Goal: Task Accomplishment & Management: Use online tool/utility

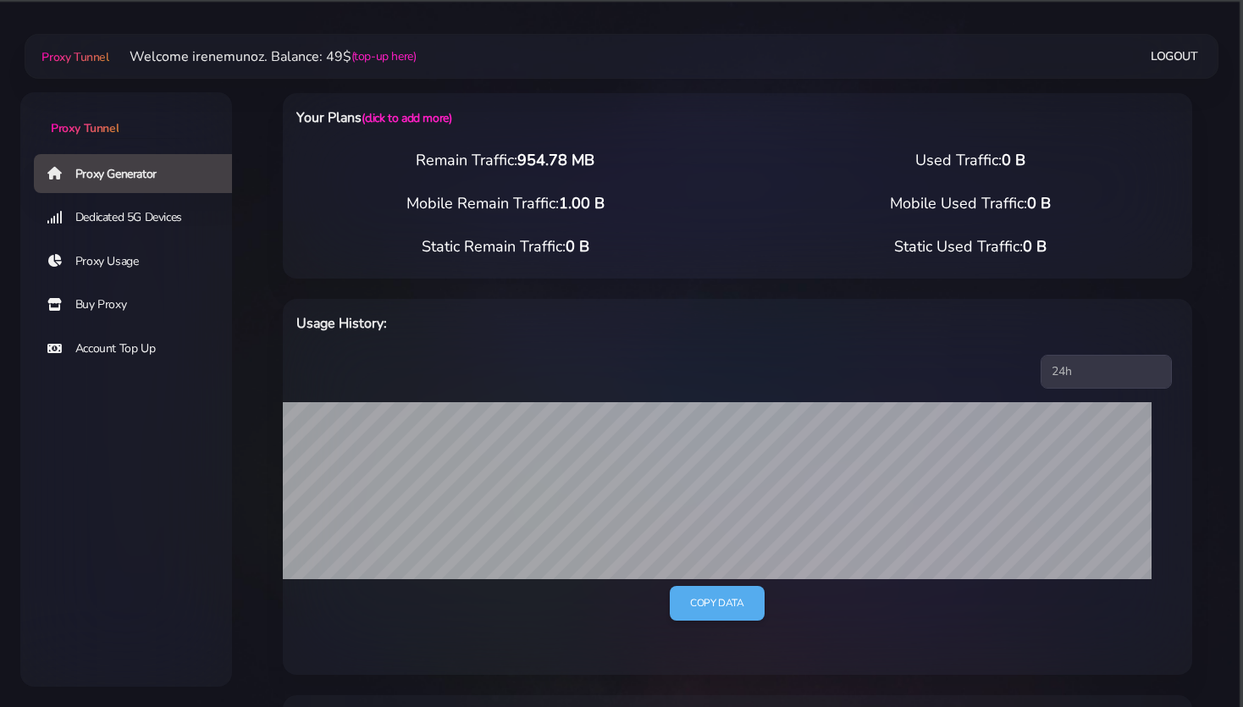
click at [107, 306] on link "Buy Proxy" at bounding box center [140, 304] width 212 height 39
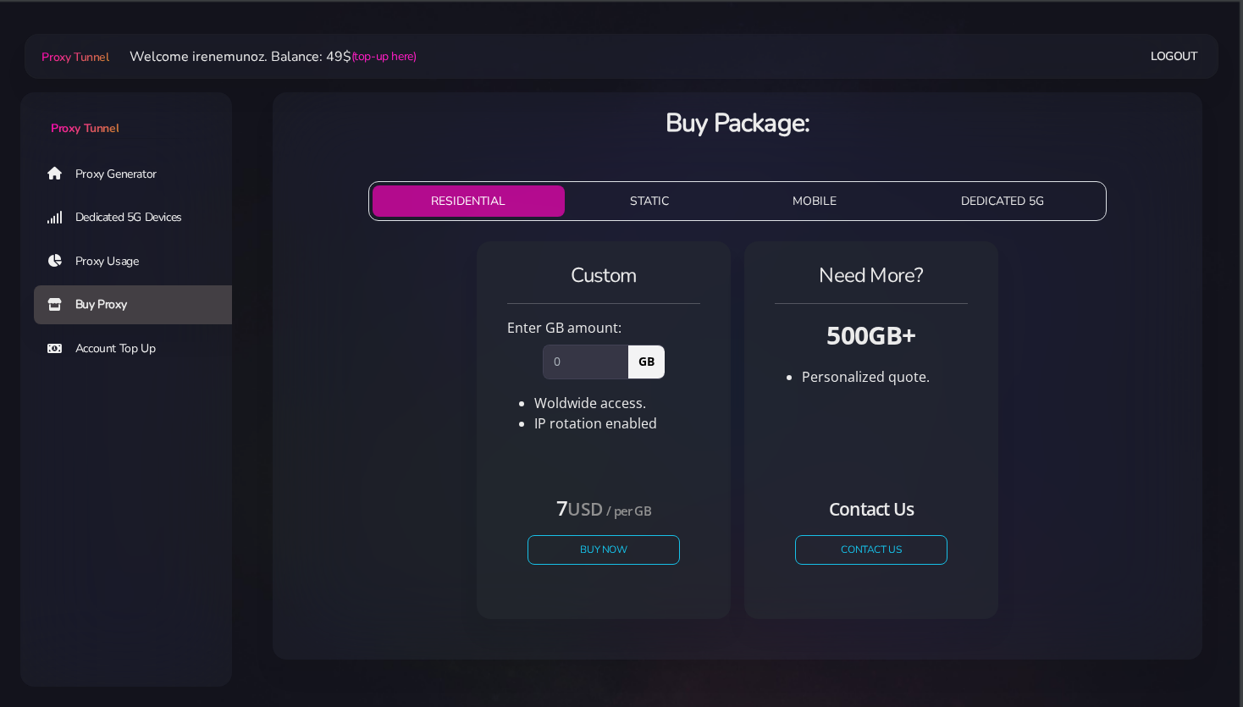
click at [641, 214] on button "STATIC" at bounding box center [649, 200] width 157 height 31
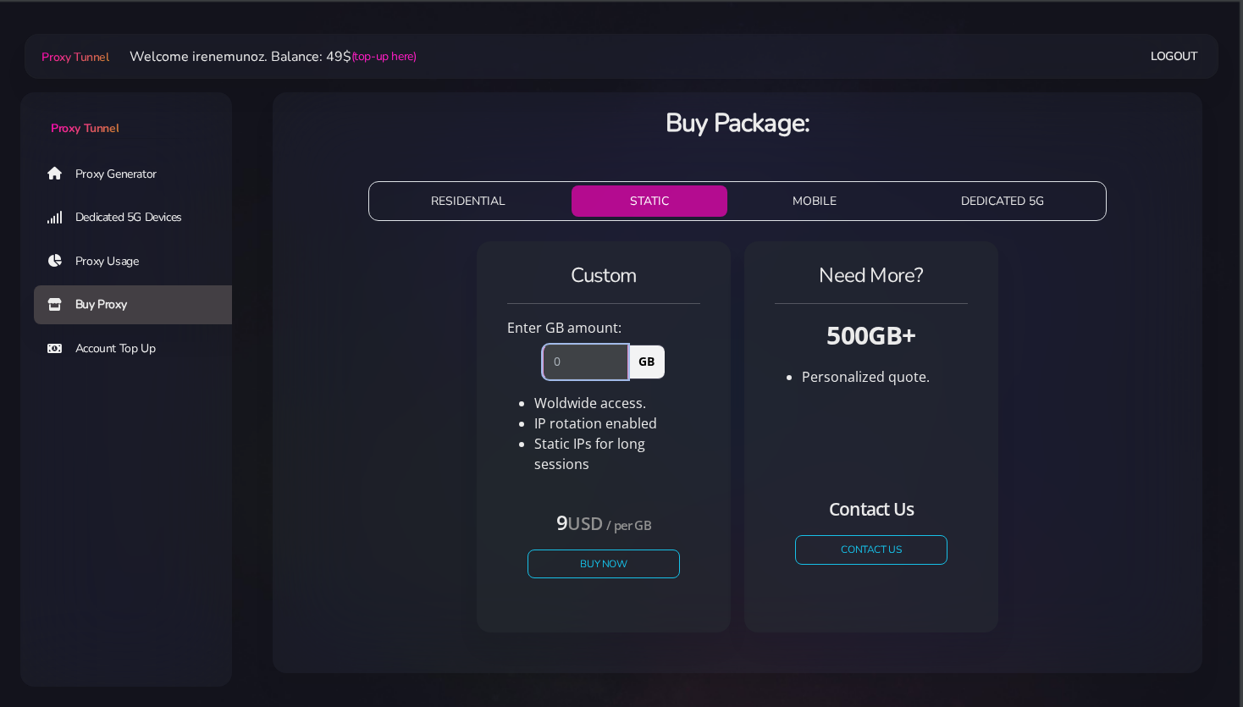
click at [577, 364] on input "number" at bounding box center [585, 362] width 85 height 34
click at [103, 180] on link "Proxy Generator" at bounding box center [140, 173] width 212 height 39
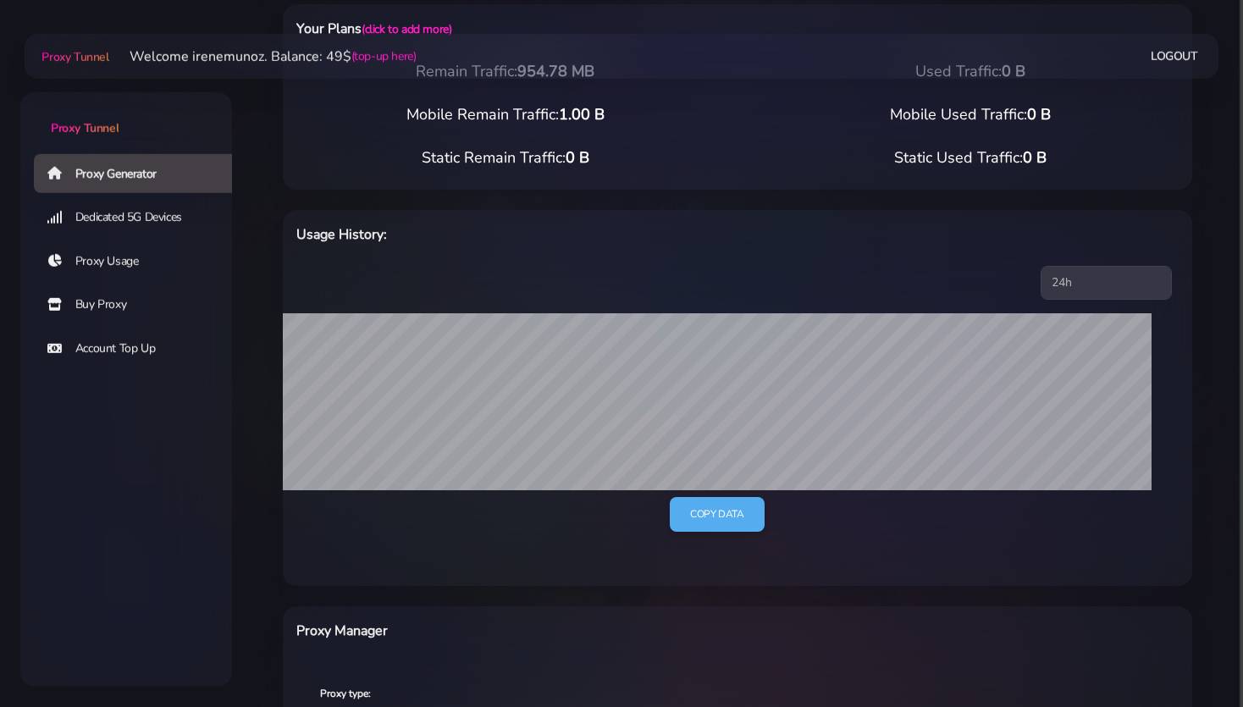
scroll to position [357, 0]
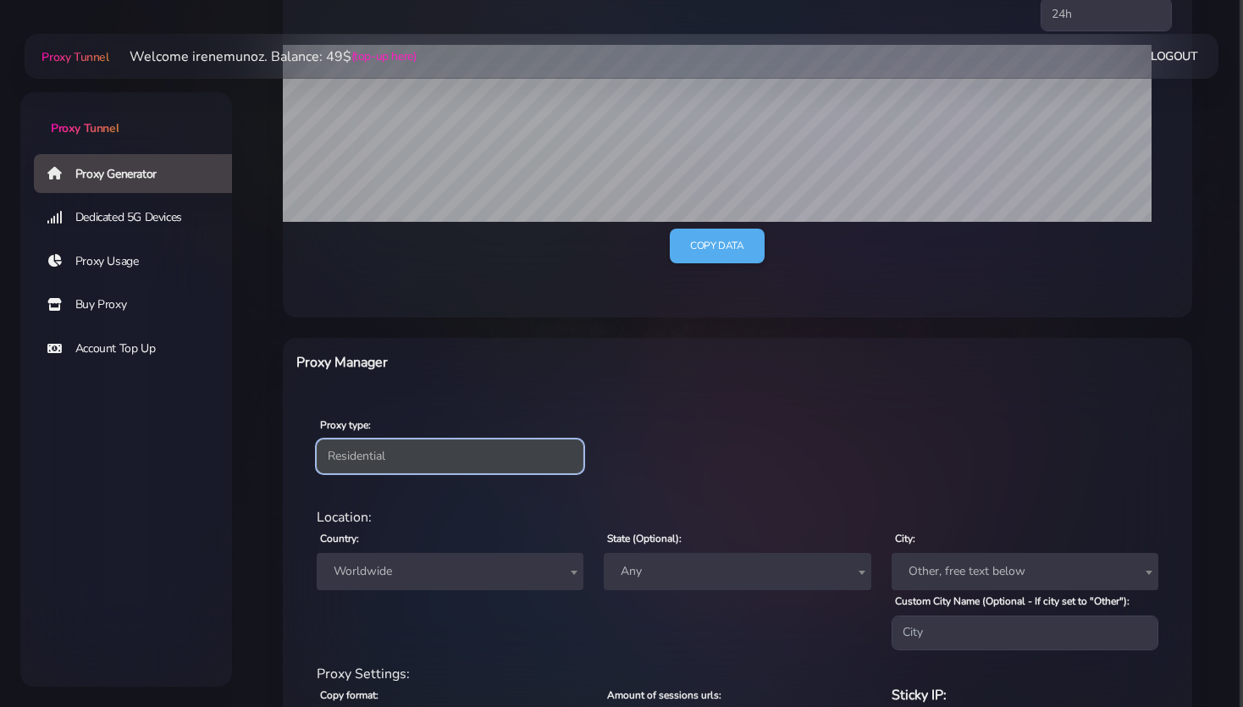
click at [317, 439] on select "Residential Static Mobile" at bounding box center [450, 456] width 267 height 34
select select "static"
click option "Static" at bounding box center [0, 0] width 0 height 0
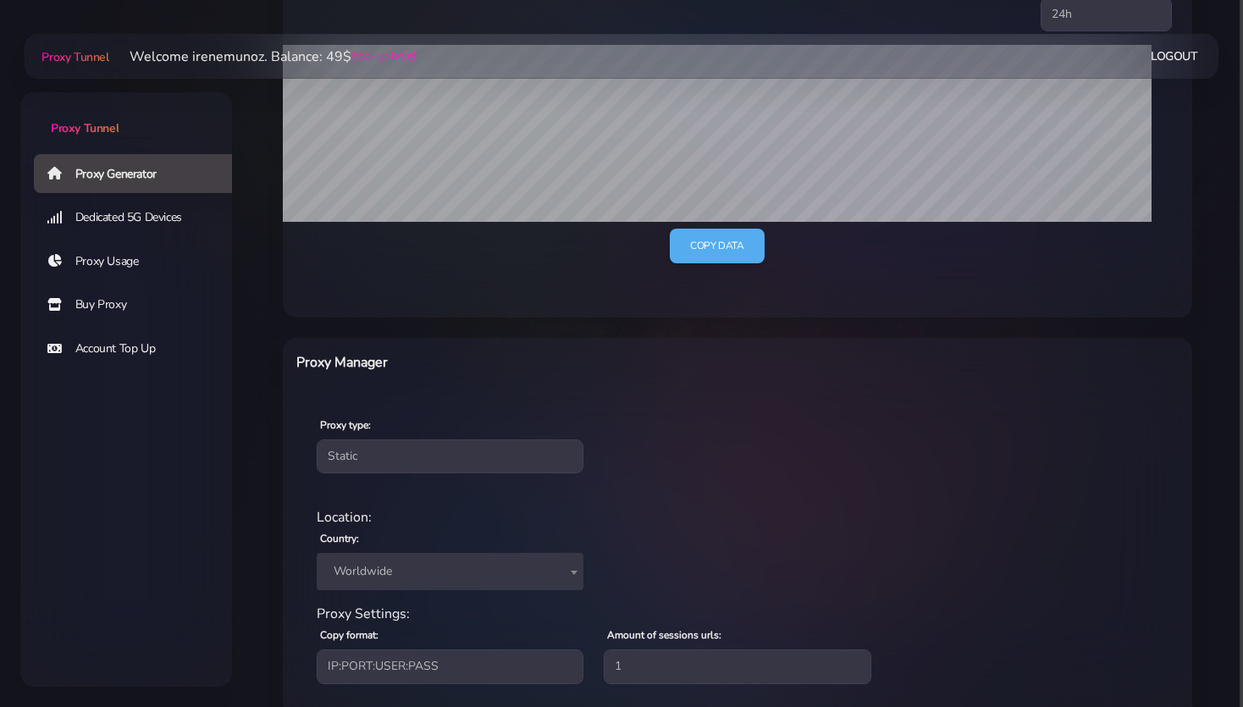
click at [373, 566] on span "Worldwide" at bounding box center [450, 572] width 246 height 24
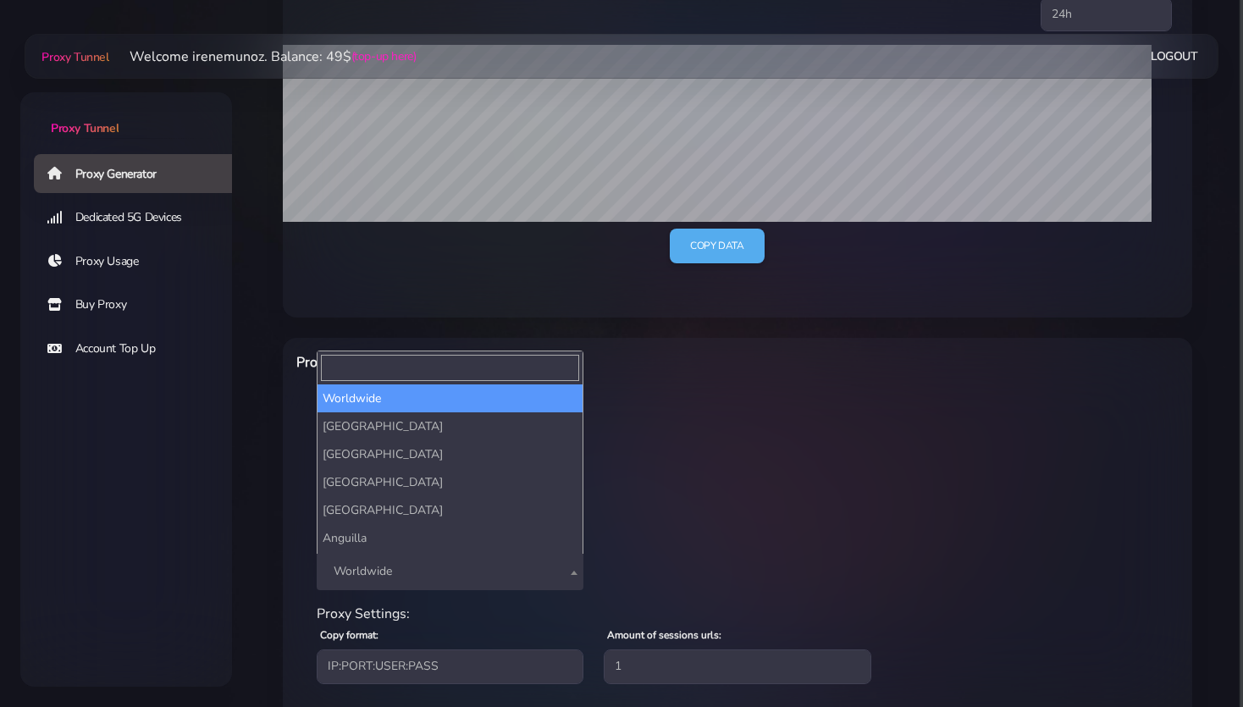
click at [358, 374] on input "Search" at bounding box center [450, 368] width 258 height 26
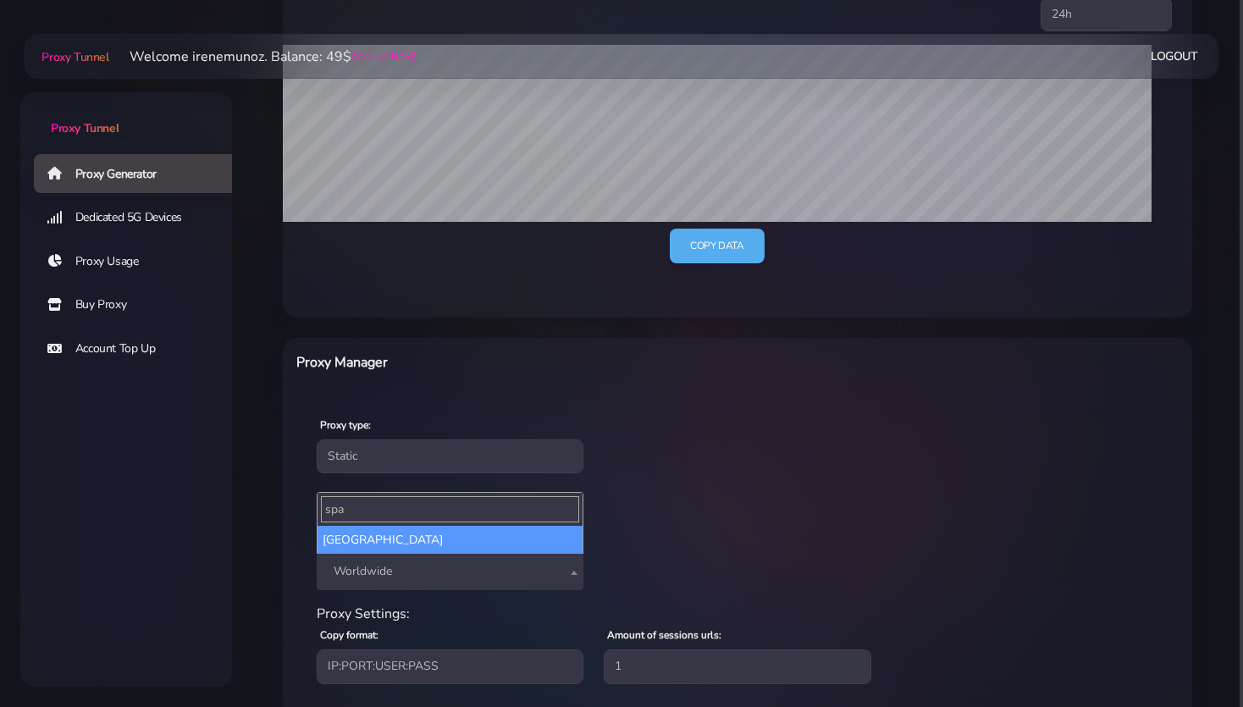
type input "spa"
select select "ES"
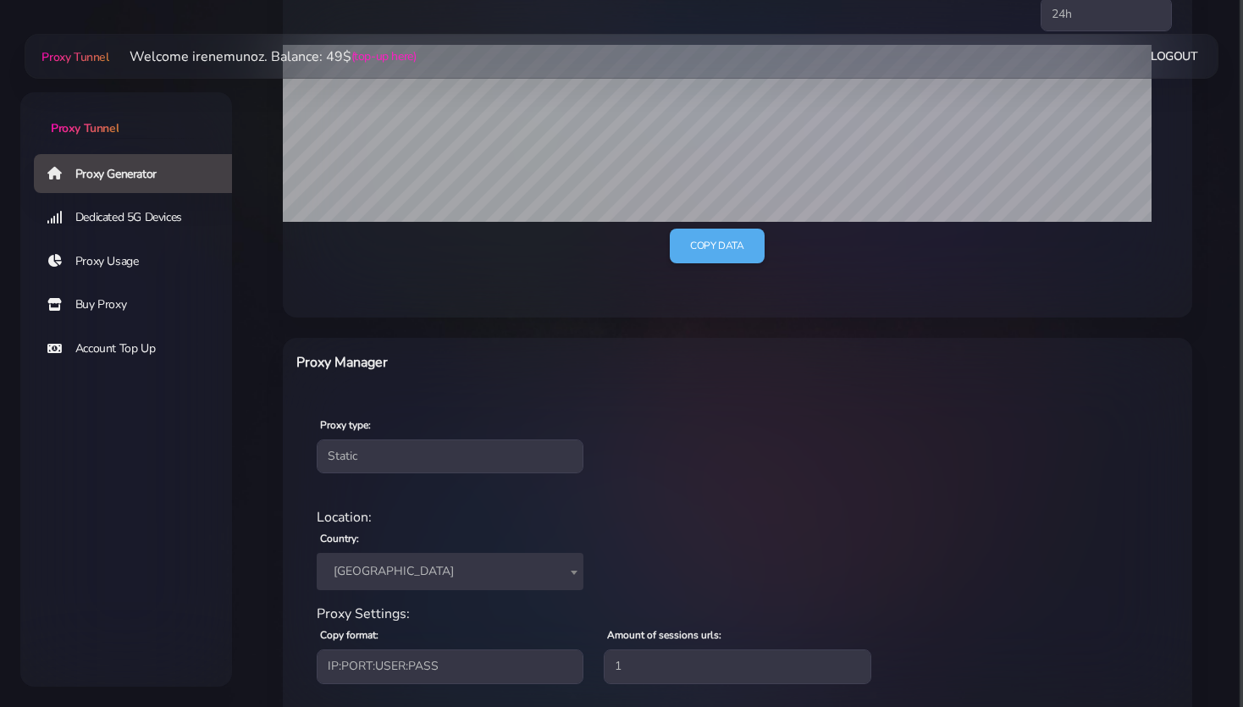
click at [295, 621] on div "Proxy type: Residential Static Mobile Location: Country: Worldwide Andorra Unit…" at bounding box center [737, 589] width 909 height 391
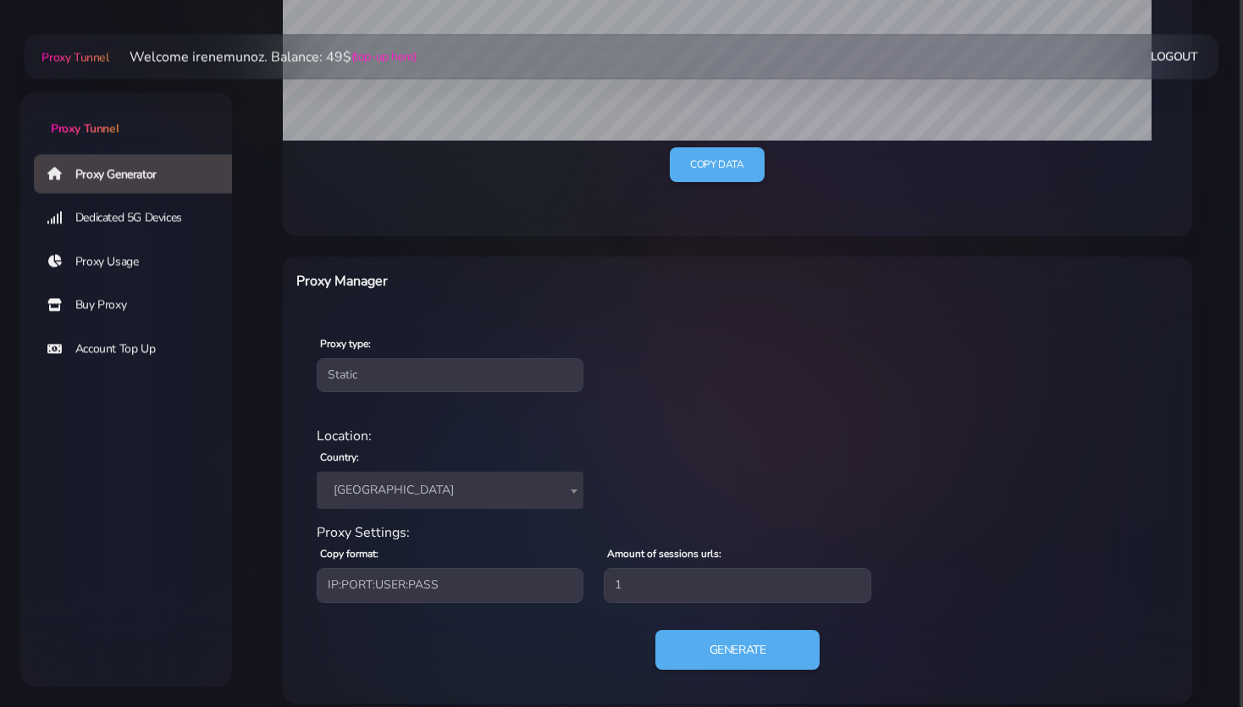
scroll to position [447, 0]
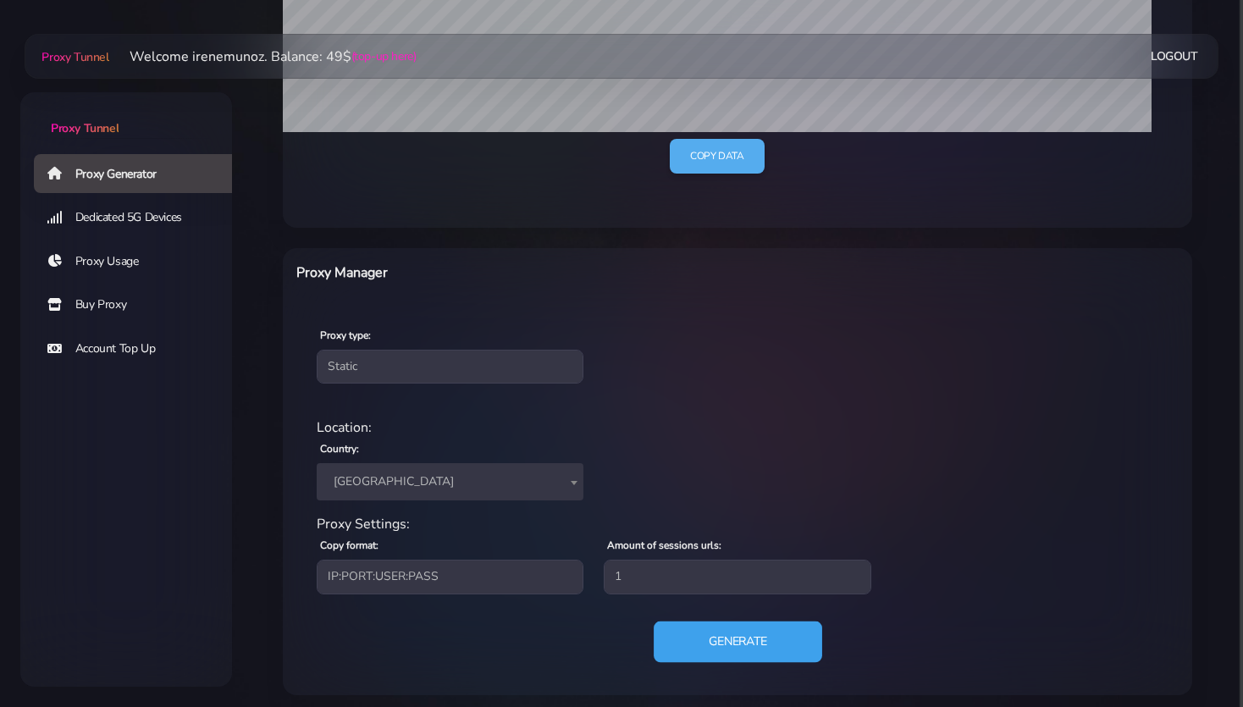
click at [727, 638] on button "Generate" at bounding box center [737, 640] width 168 height 41
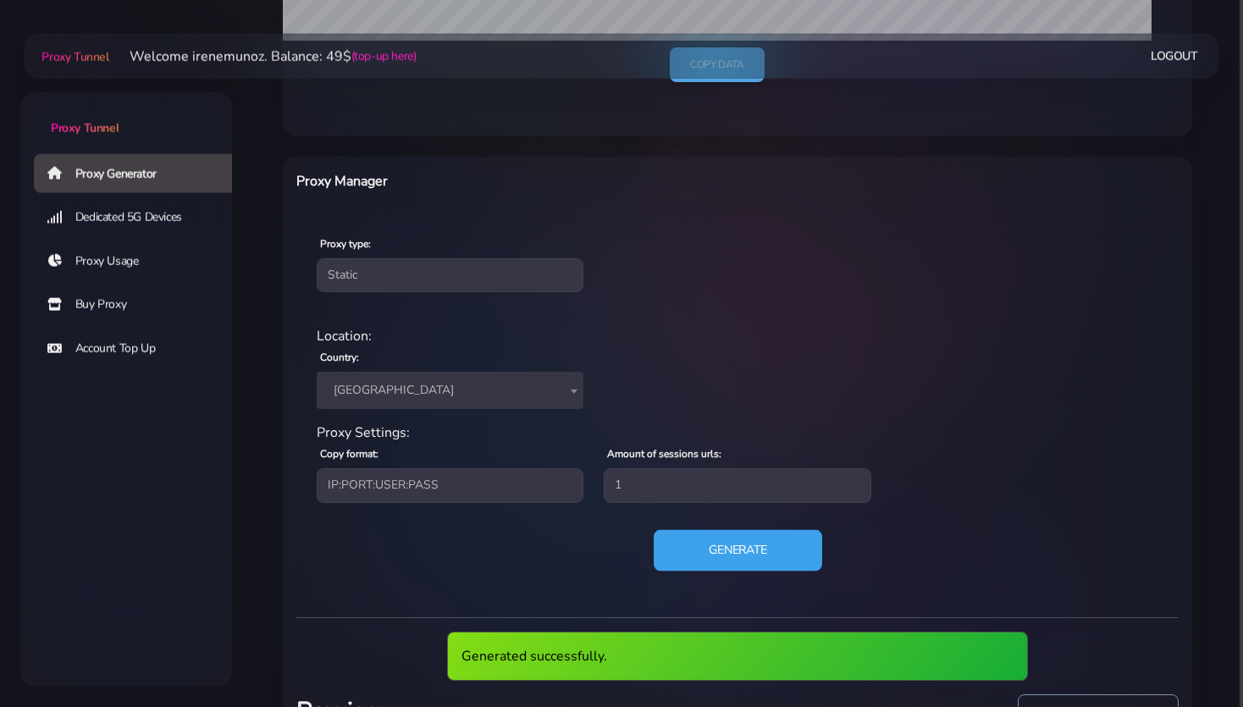
scroll to position [617, 0]
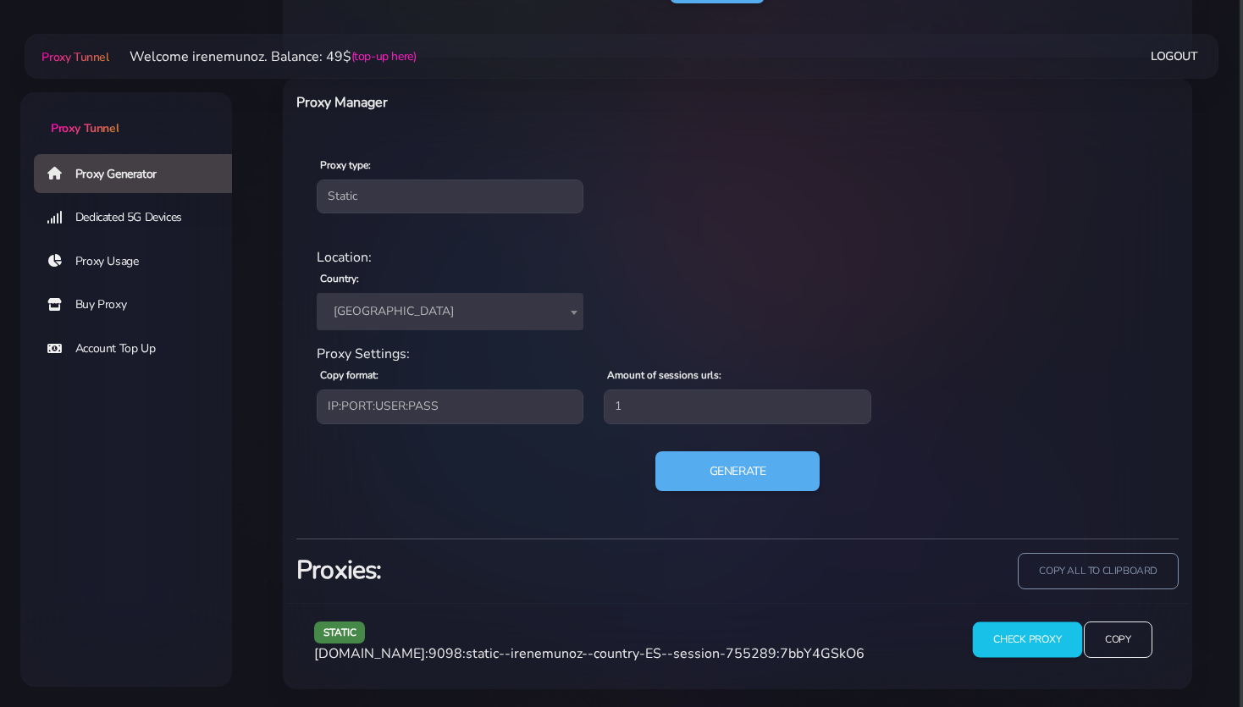
click at [1012, 635] on input "Check Proxy" at bounding box center [1026, 640] width 109 height 36
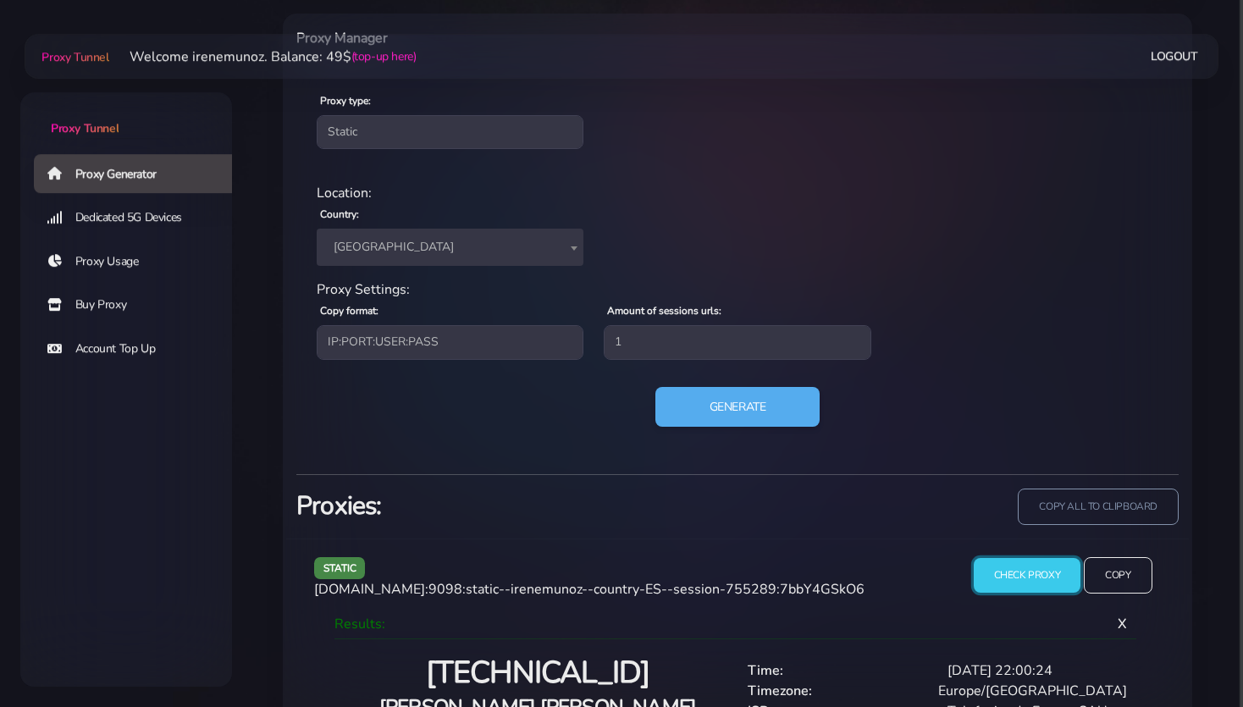
scroll to position [772, 0]
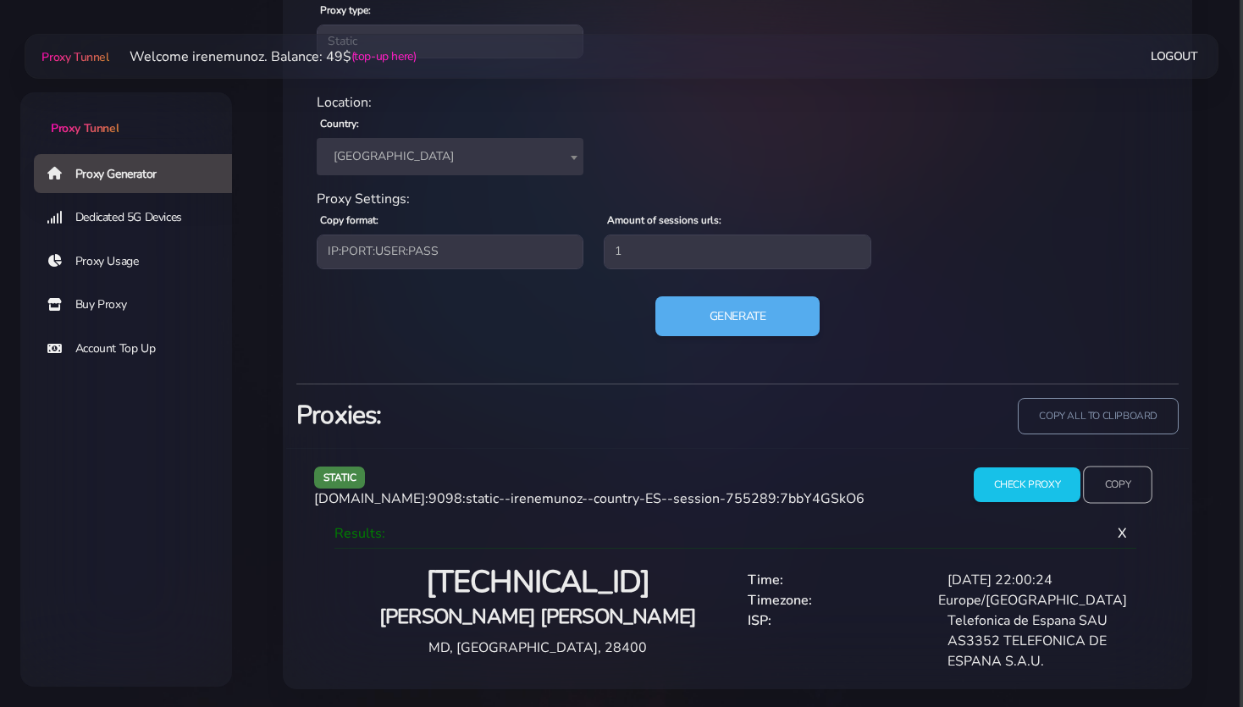
click at [1116, 482] on input "Copy" at bounding box center [1117, 484] width 69 height 37
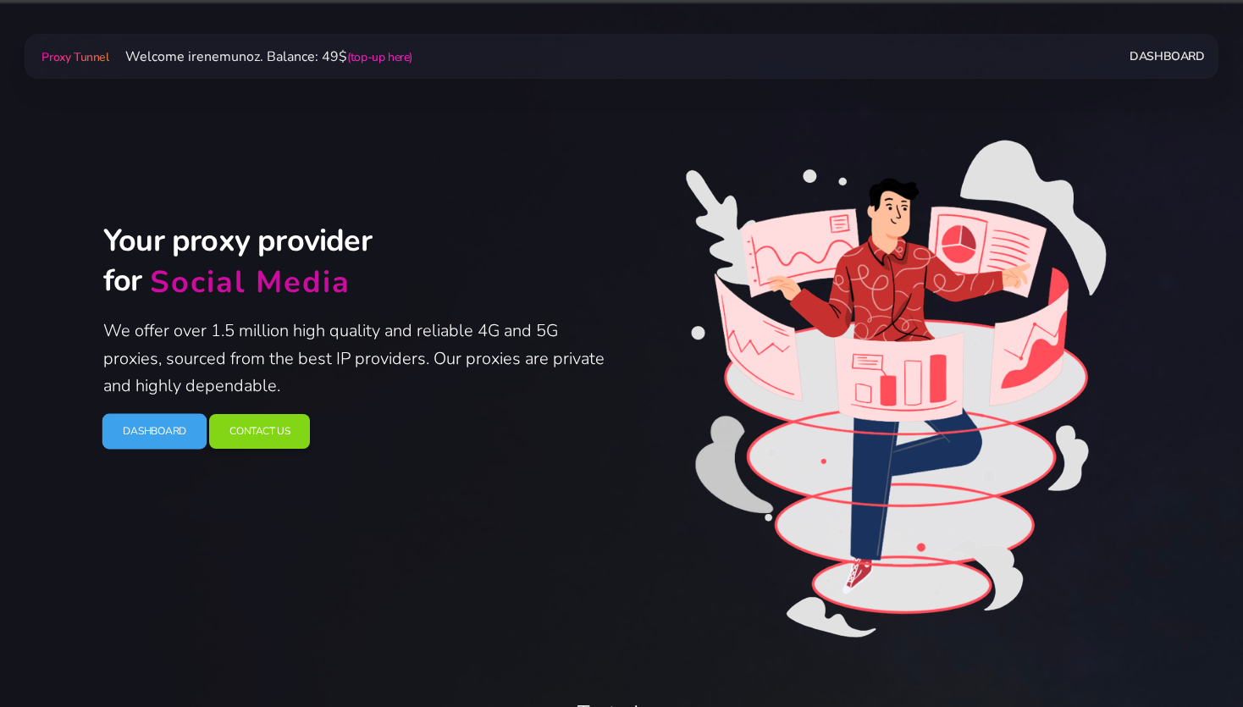
click at [164, 432] on link "Dashboard" at bounding box center [154, 431] width 105 height 36
